Goal: Book appointment/travel/reservation

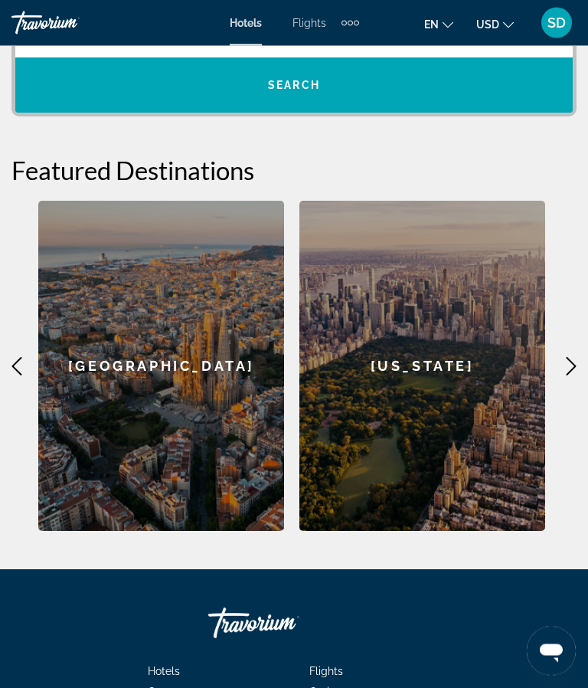
scroll to position [370, 0]
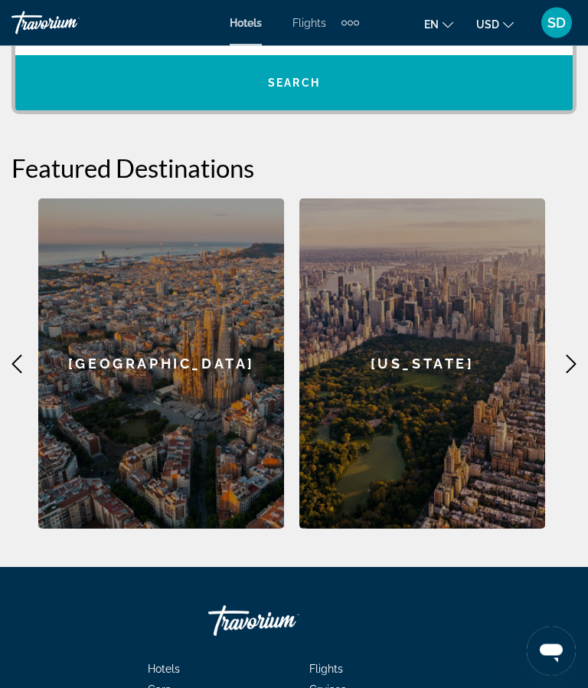
click at [438, 465] on div "[US_STATE]" at bounding box center [422, 364] width 246 height 330
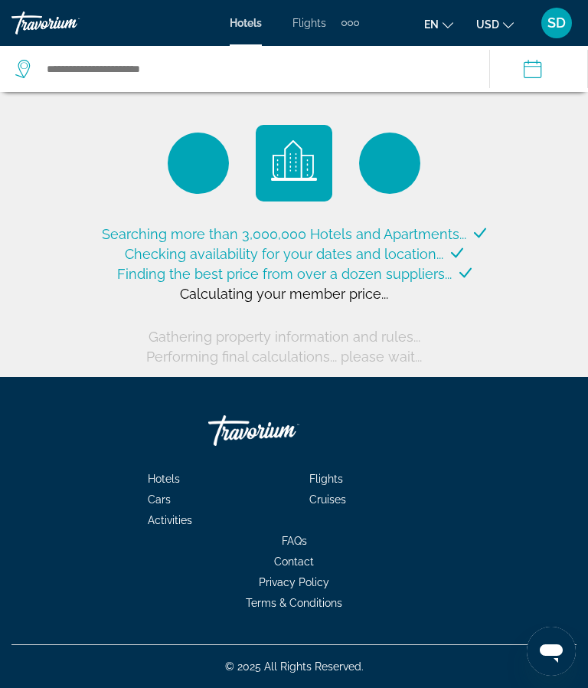
click at [443, 23] on icon "Change language" at bounding box center [448, 25] width 11 height 11
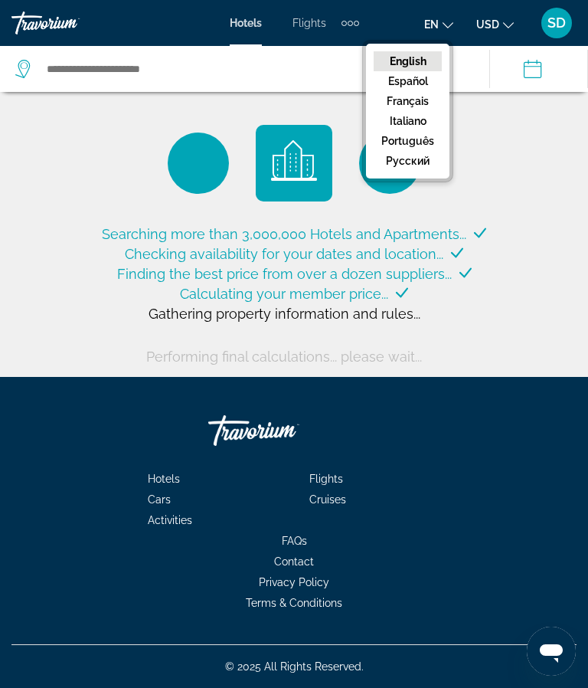
click at [412, 106] on button "Français" at bounding box center [408, 101] width 68 height 20
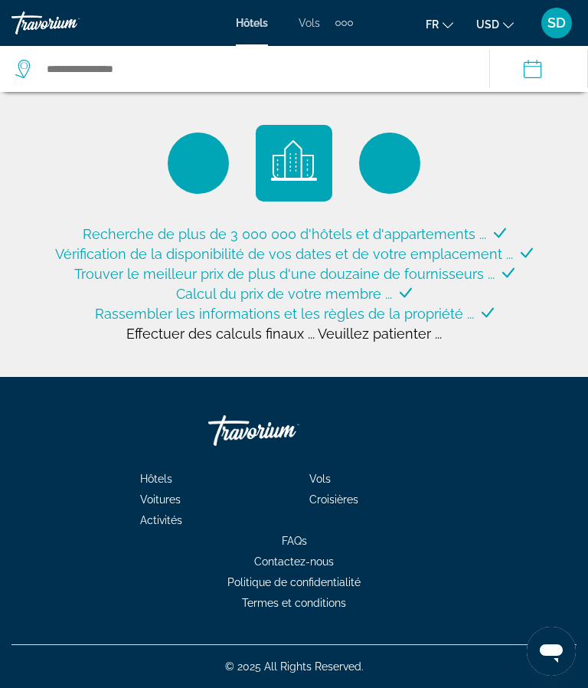
type input "**********"
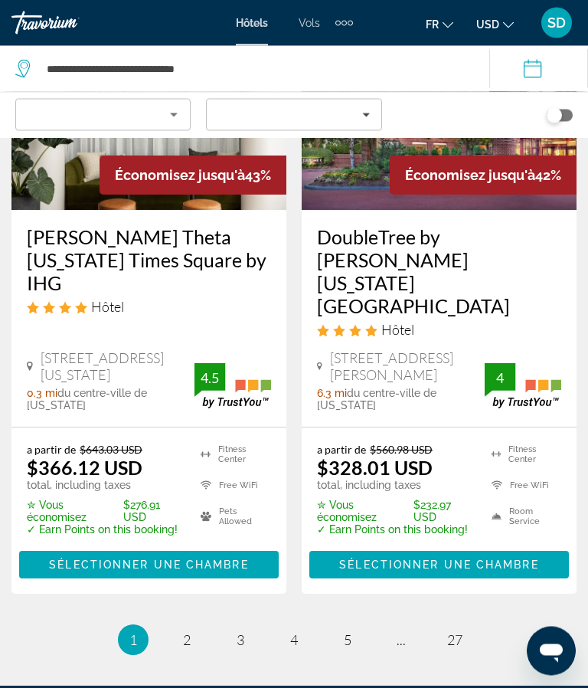
scroll to position [3388, 0]
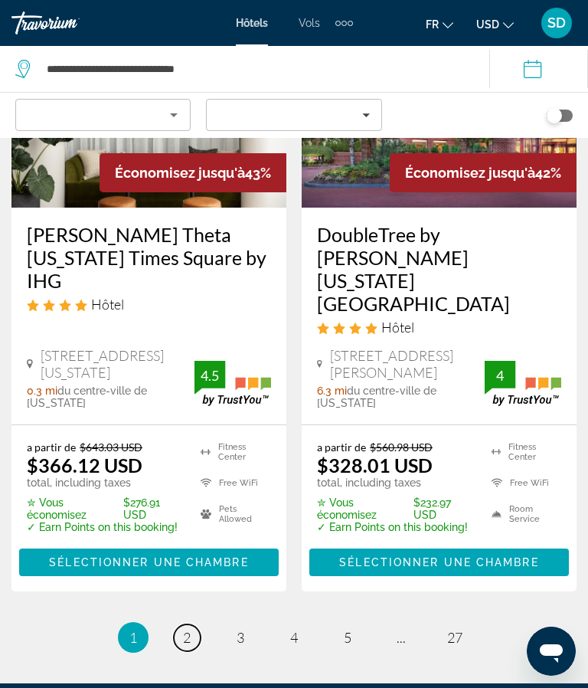
click at [188, 629] on span "2" at bounding box center [187, 637] width 8 height 17
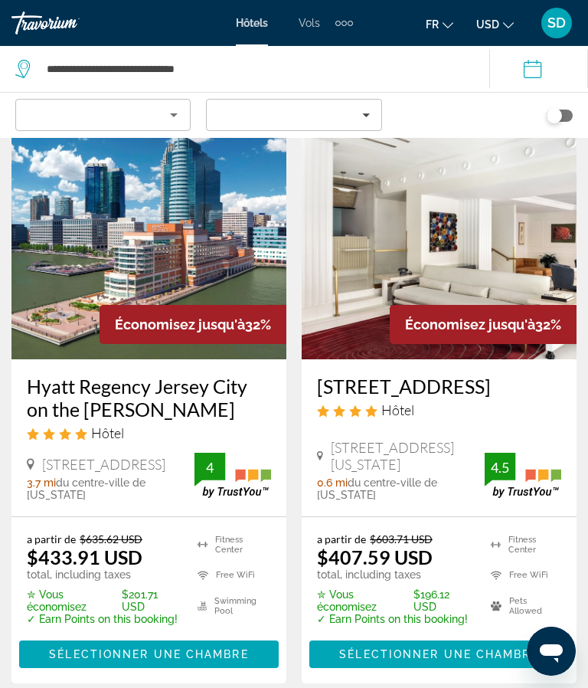
scroll to position [2616, 0]
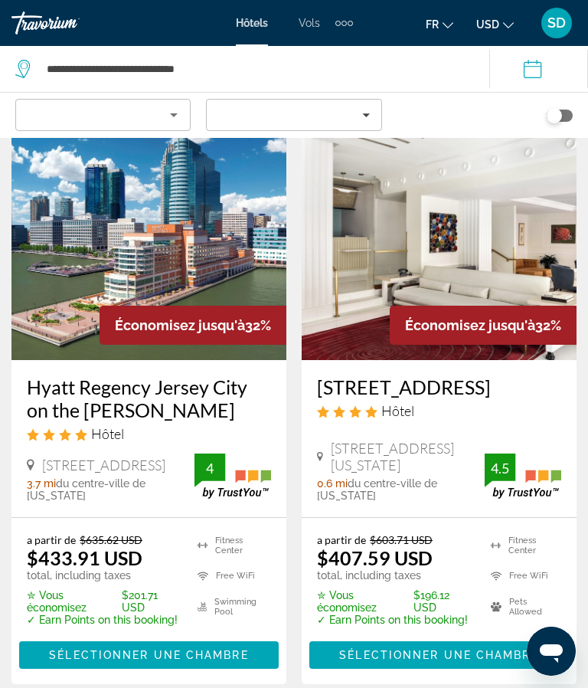
click at [314, 19] on span "Vols" at bounding box center [309, 23] width 21 height 12
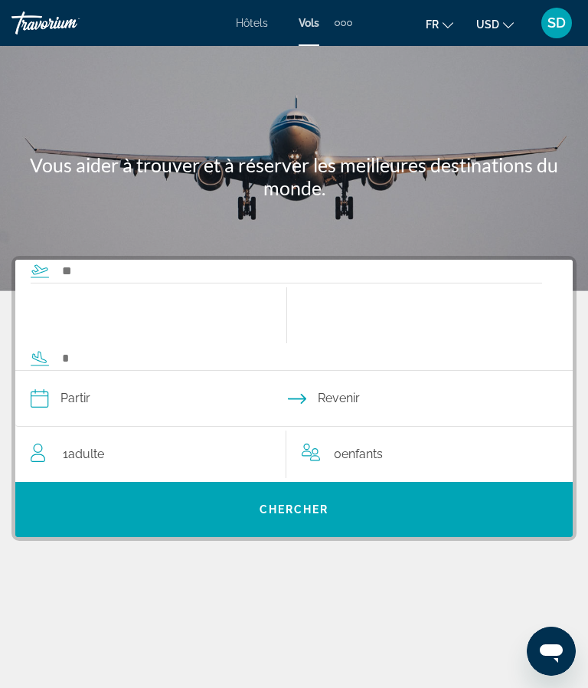
click at [260, 18] on span "Hôtels" at bounding box center [252, 23] width 32 height 12
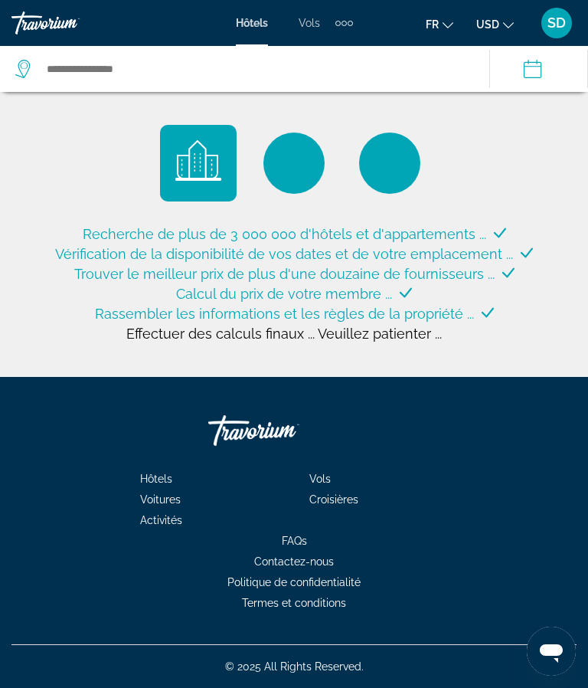
type input "**********"
